Goal: Task Accomplishment & Management: Use online tool/utility

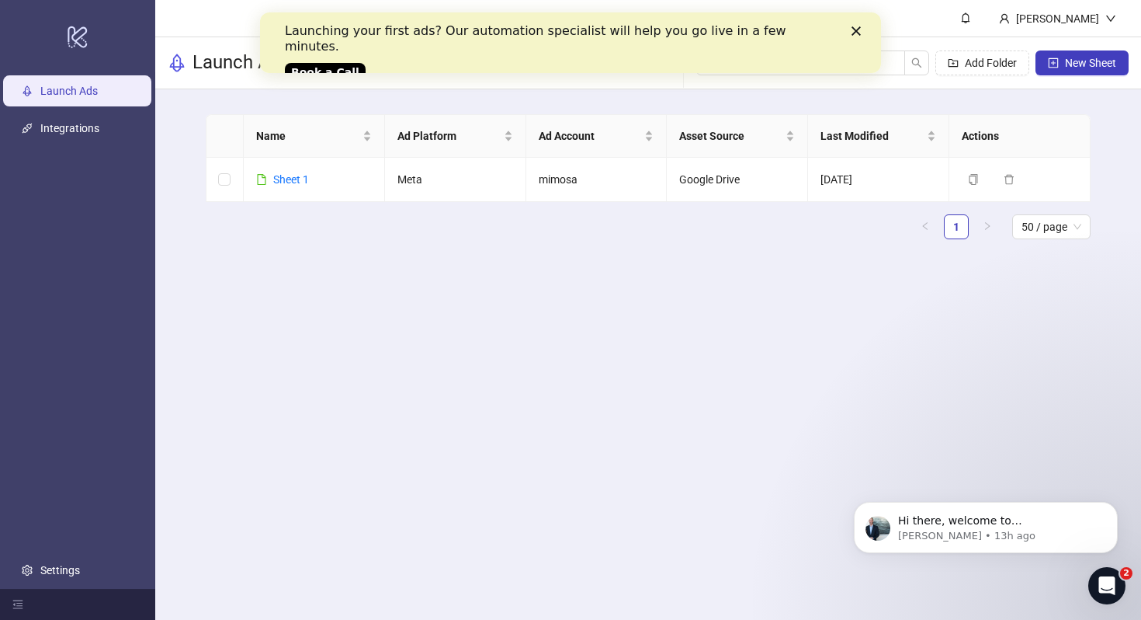
click at [335, 63] on link "Book a Call" at bounding box center [325, 72] width 81 height 19
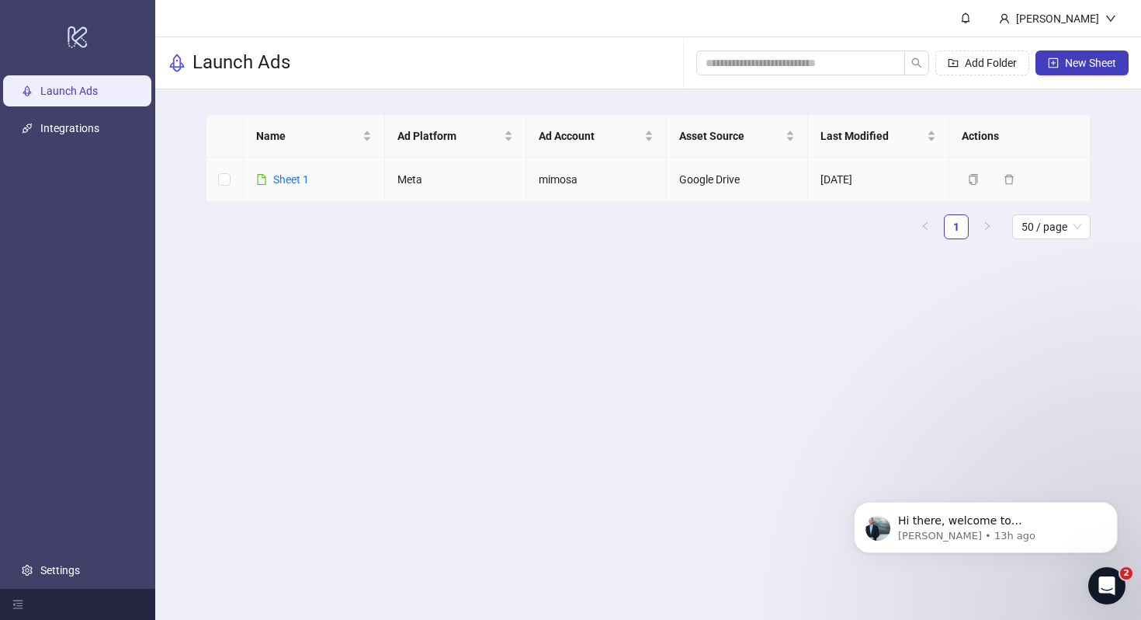
click at [282, 170] on td "Sheet 1" at bounding box center [314, 180] width 141 height 44
click at [287, 175] on link "Sheet 1" at bounding box center [291, 179] width 36 height 12
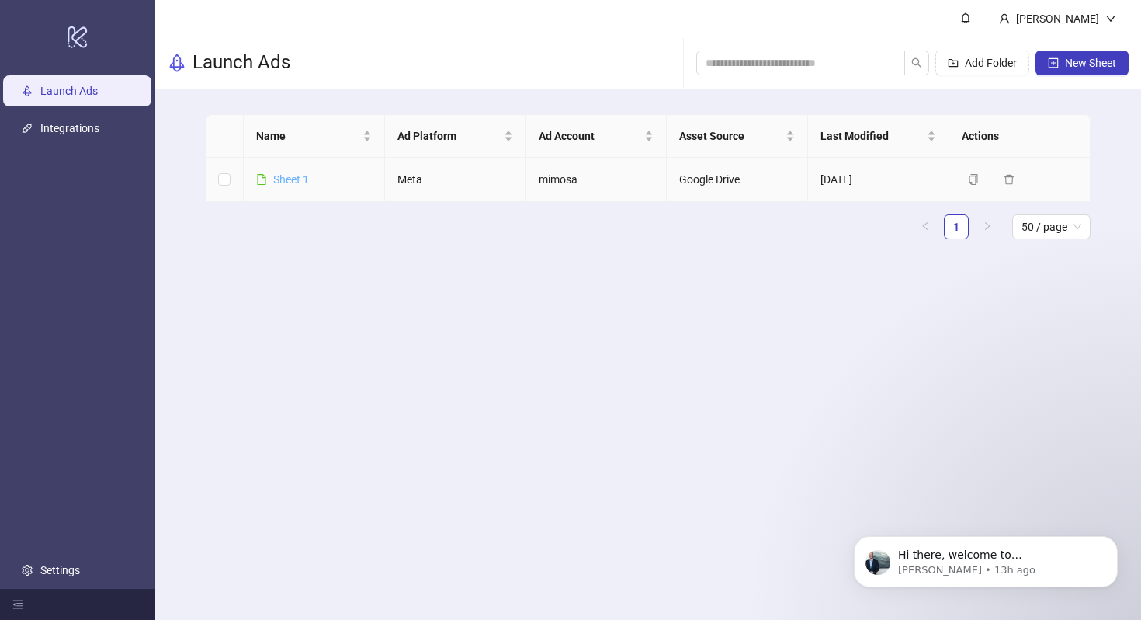
click at [284, 181] on link "Sheet 1" at bounding box center [291, 179] width 36 height 12
